Goal: Navigation & Orientation: Find specific page/section

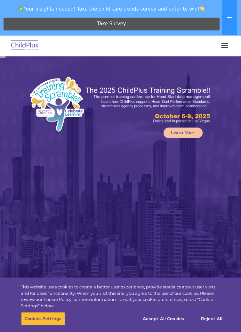
select select "MEDIUM"
click at [225, 47] on span "button" at bounding box center [224, 47] width 7 height 1
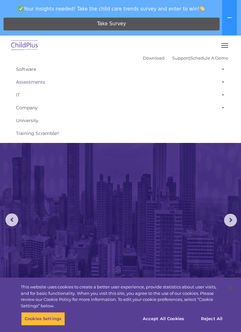
click at [156, 87] on link "Assessments" at bounding box center [121, 82] width 216 height 13
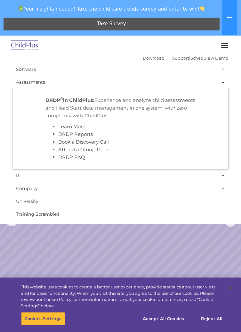
click at [225, 45] on span "button" at bounding box center [224, 45] width 7 height 1
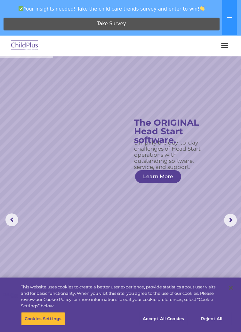
click at [227, 48] on button "button" at bounding box center [224, 45] width 13 height 10
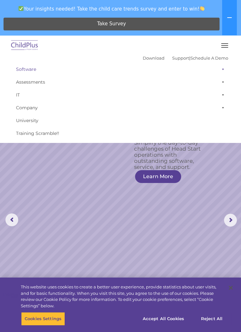
click at [30, 69] on link "Software" at bounding box center [121, 69] width 216 height 13
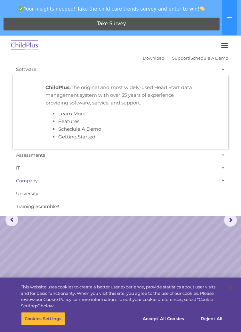
click at [195, 177] on link "Company" at bounding box center [121, 180] width 216 height 13
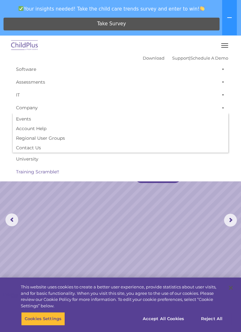
click at [209, 167] on link "Training Scramble!!" at bounding box center [121, 171] width 216 height 13
click at [207, 172] on link "Training Scramble!!" at bounding box center [121, 171] width 216 height 13
click at [225, 47] on span "button" at bounding box center [224, 47] width 7 height 1
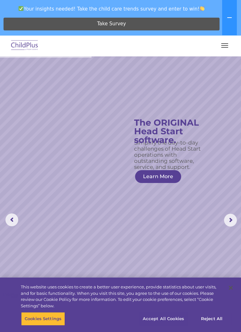
click at [177, 321] on button "Accept All Cookies" at bounding box center [163, 318] width 48 height 13
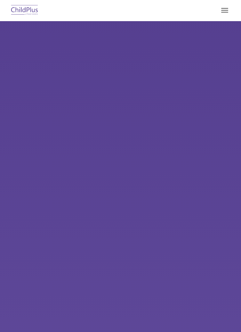
select select "MEDIUM"
